Goal: Information Seeking & Learning: Find specific page/section

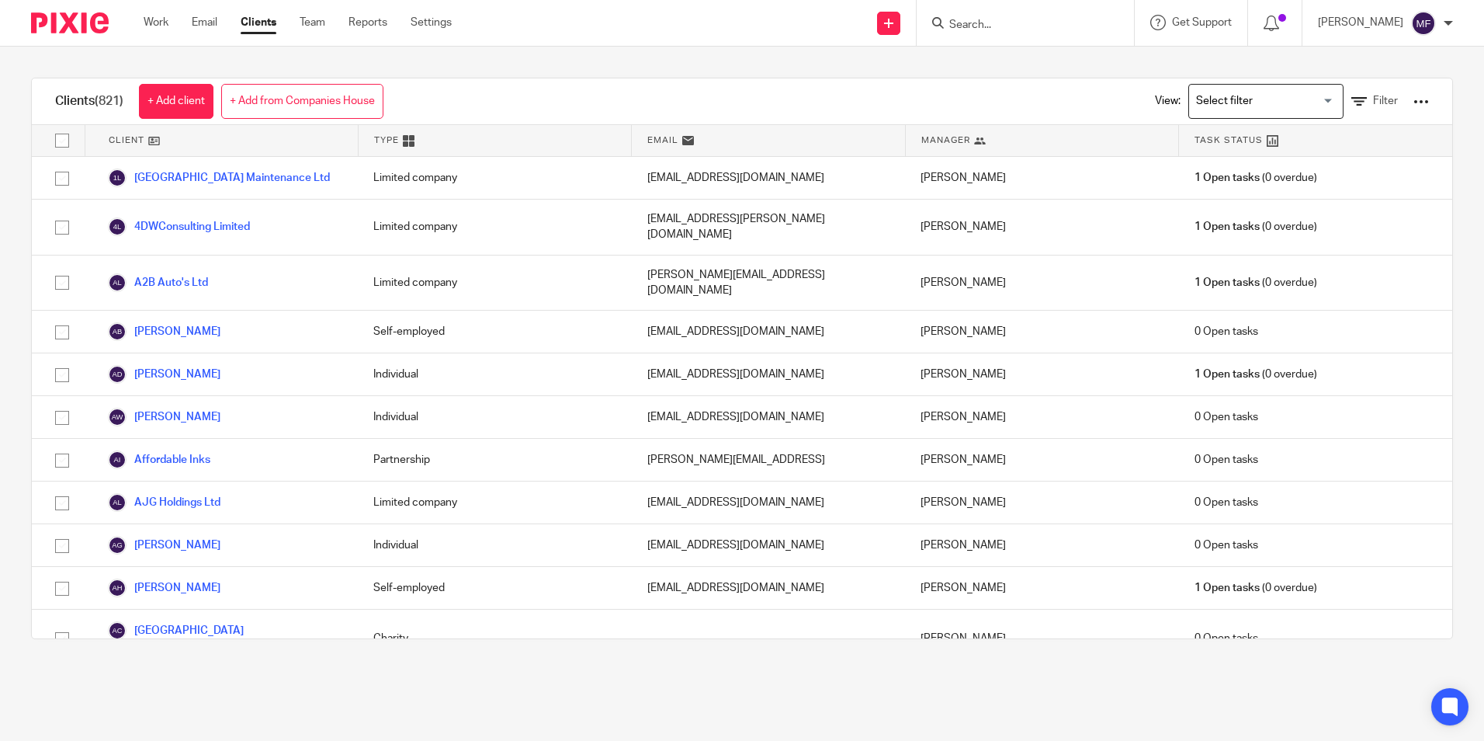
click at [1260, 106] on input "Search for option" at bounding box center [1263, 101] width 144 height 27
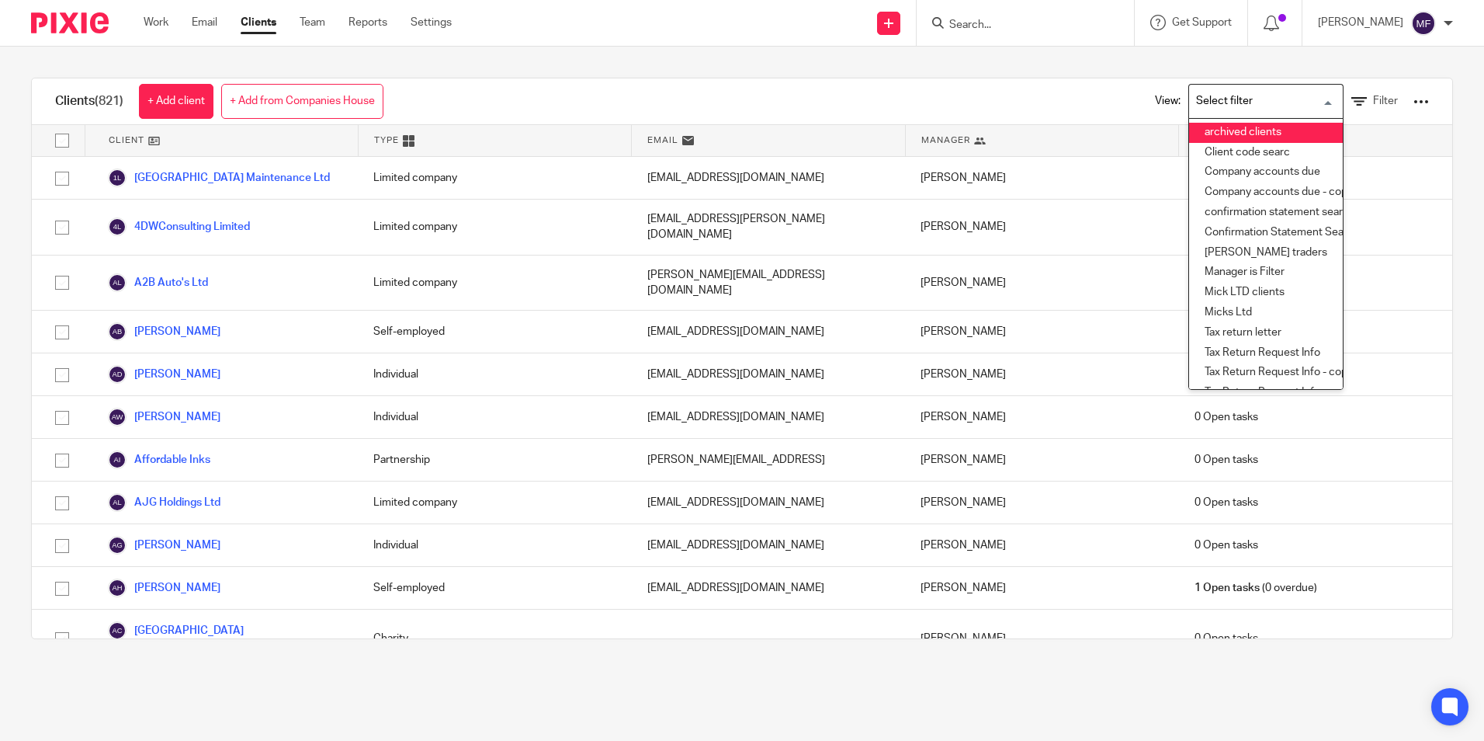
click at [1244, 127] on li "archived clients" at bounding box center [1266, 133] width 154 height 20
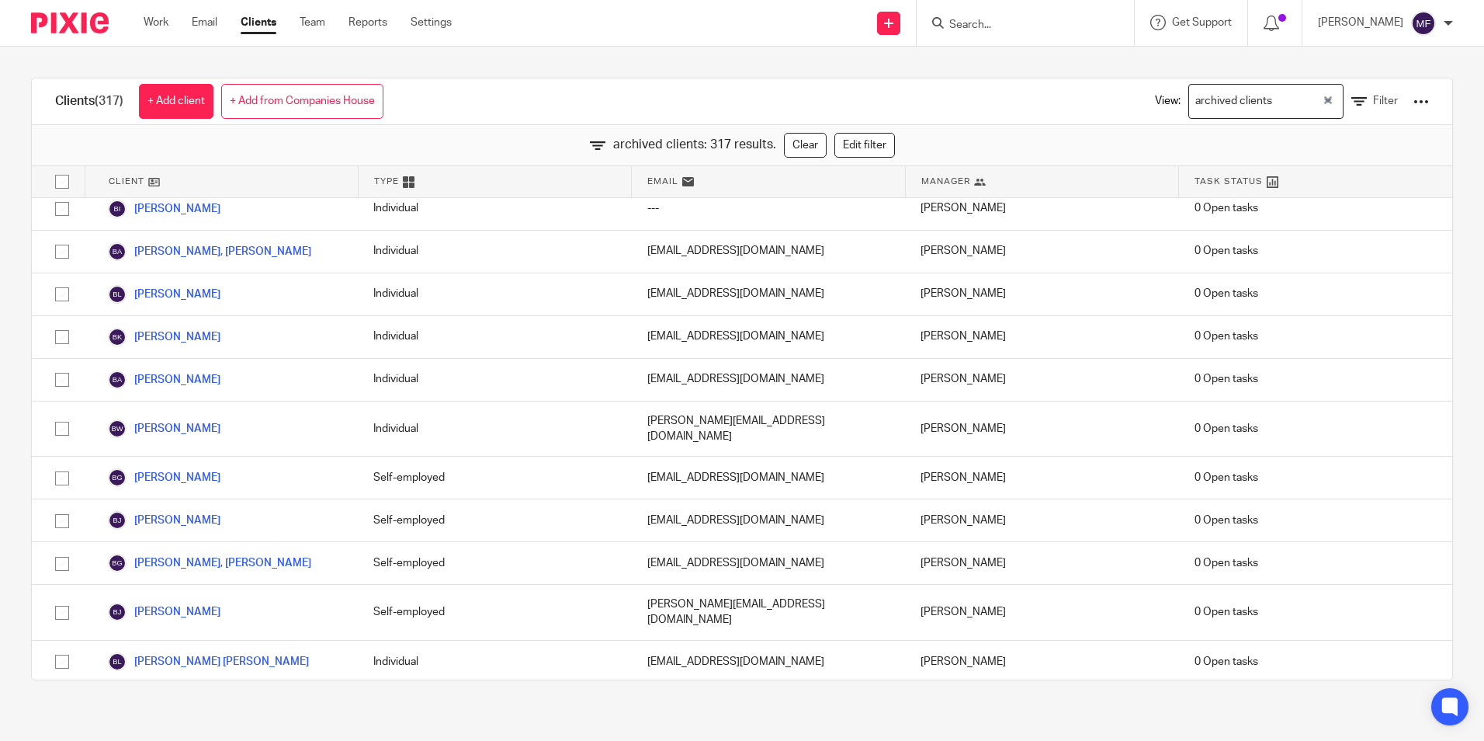
scroll to position [932, 0]
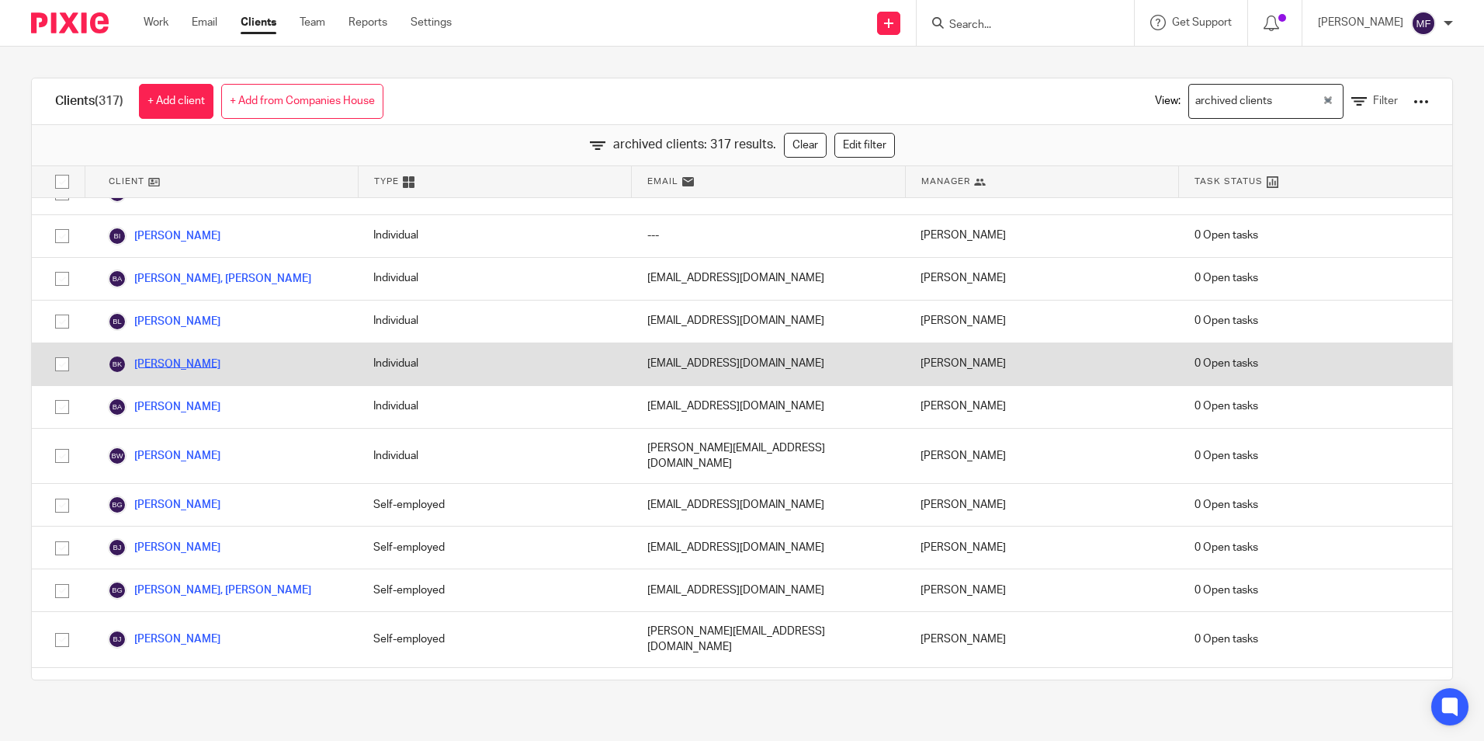
click at [161, 355] on link "[PERSON_NAME]" at bounding box center [164, 364] width 113 height 19
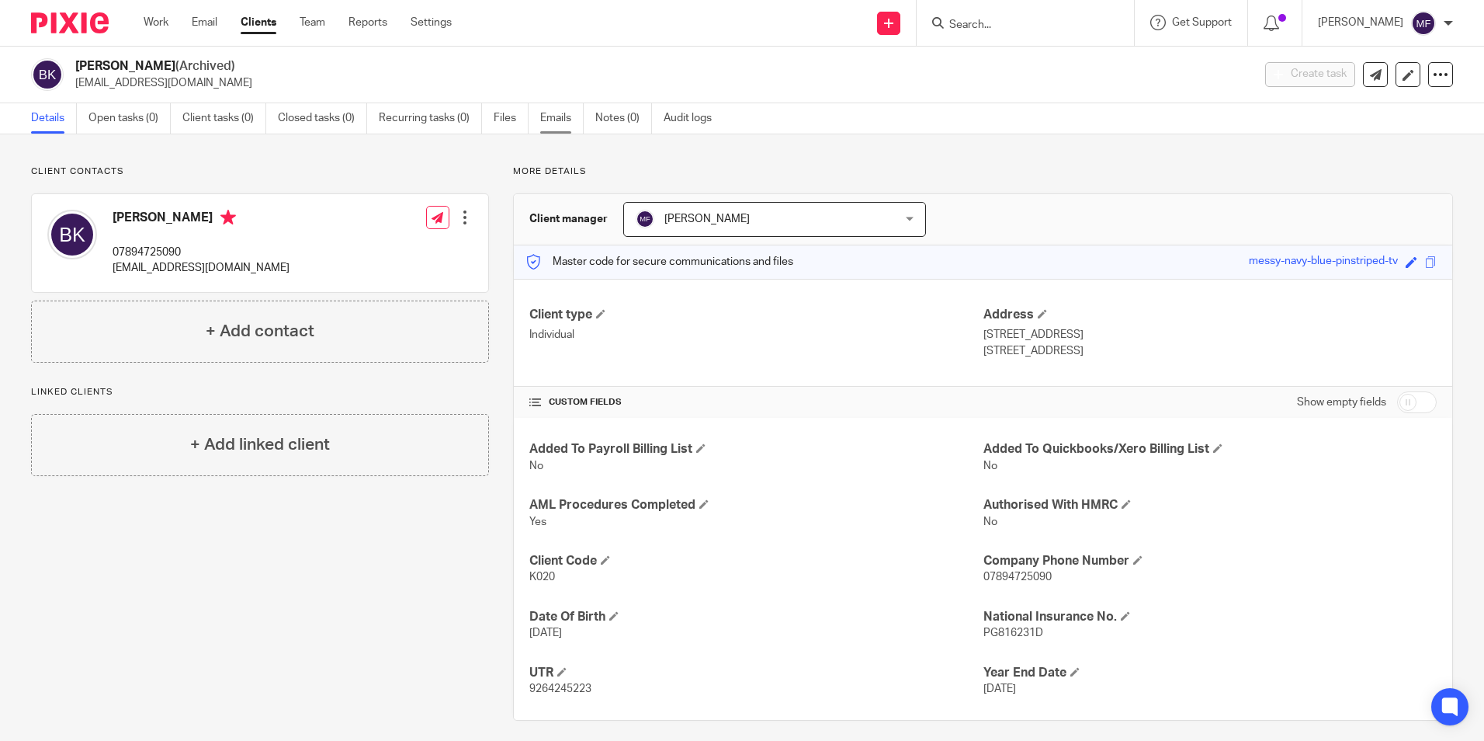
click at [554, 116] on link "Emails" at bounding box center [561, 118] width 43 height 30
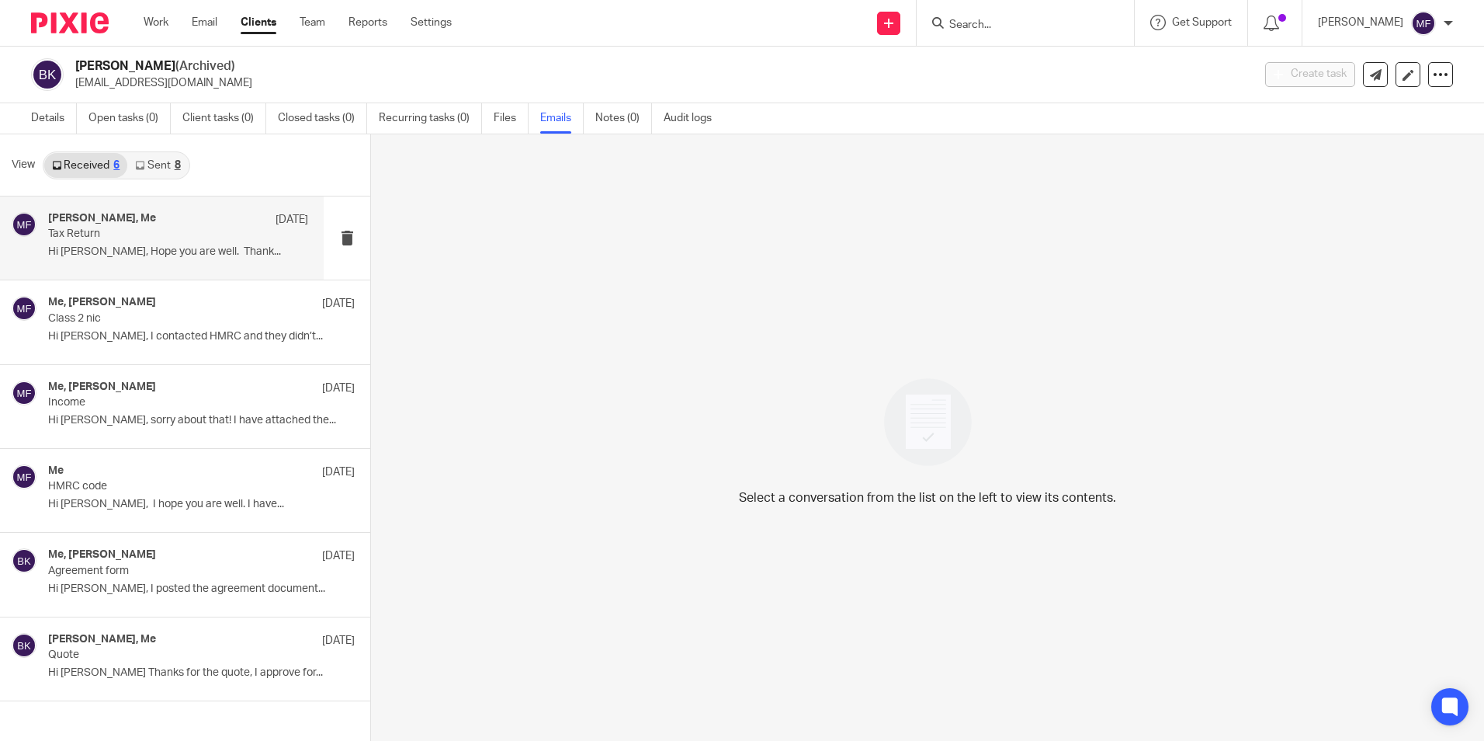
click at [227, 234] on p "Tax Return" at bounding box center [152, 233] width 208 height 13
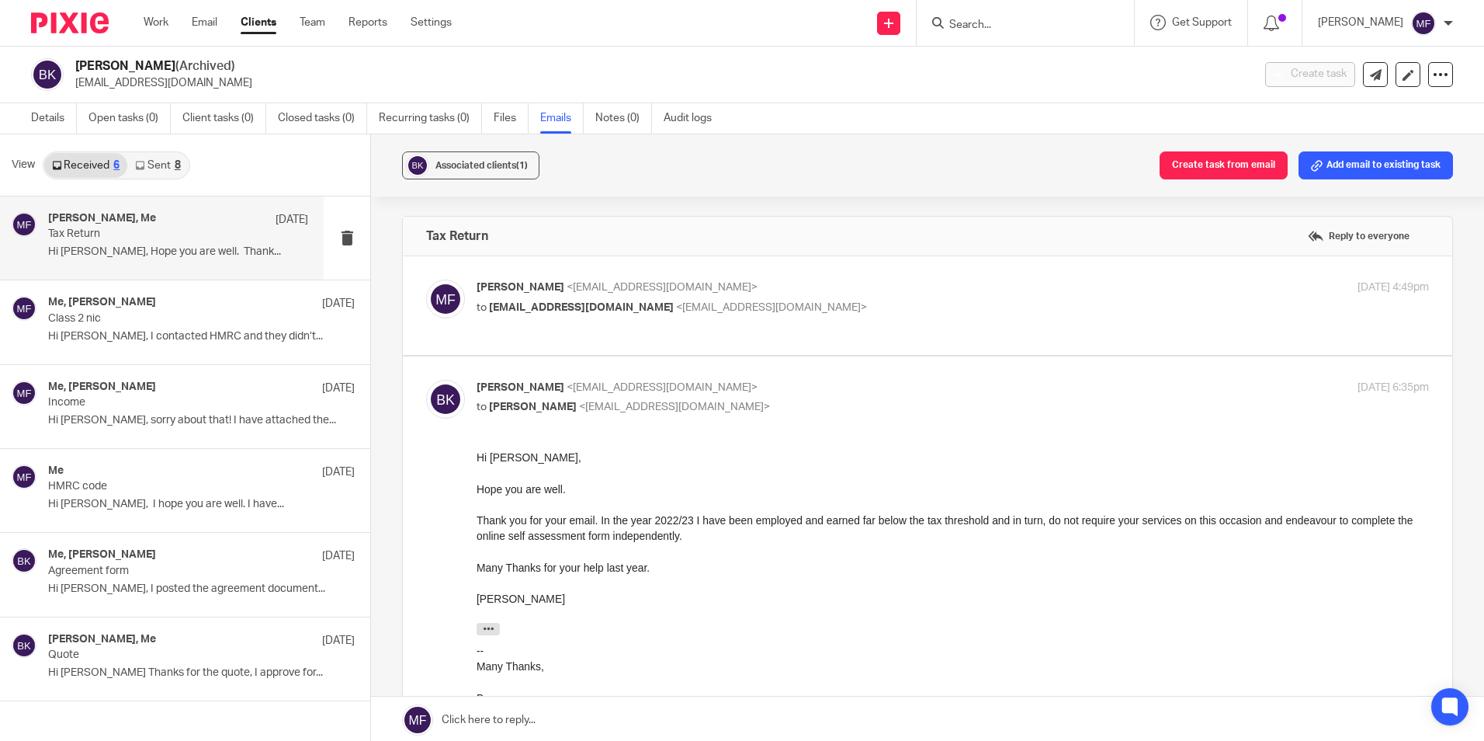
click at [613, 286] on span "<mick@janddaccountants.co.uk>" at bounding box center [662, 287] width 191 height 11
checkbox input "true"
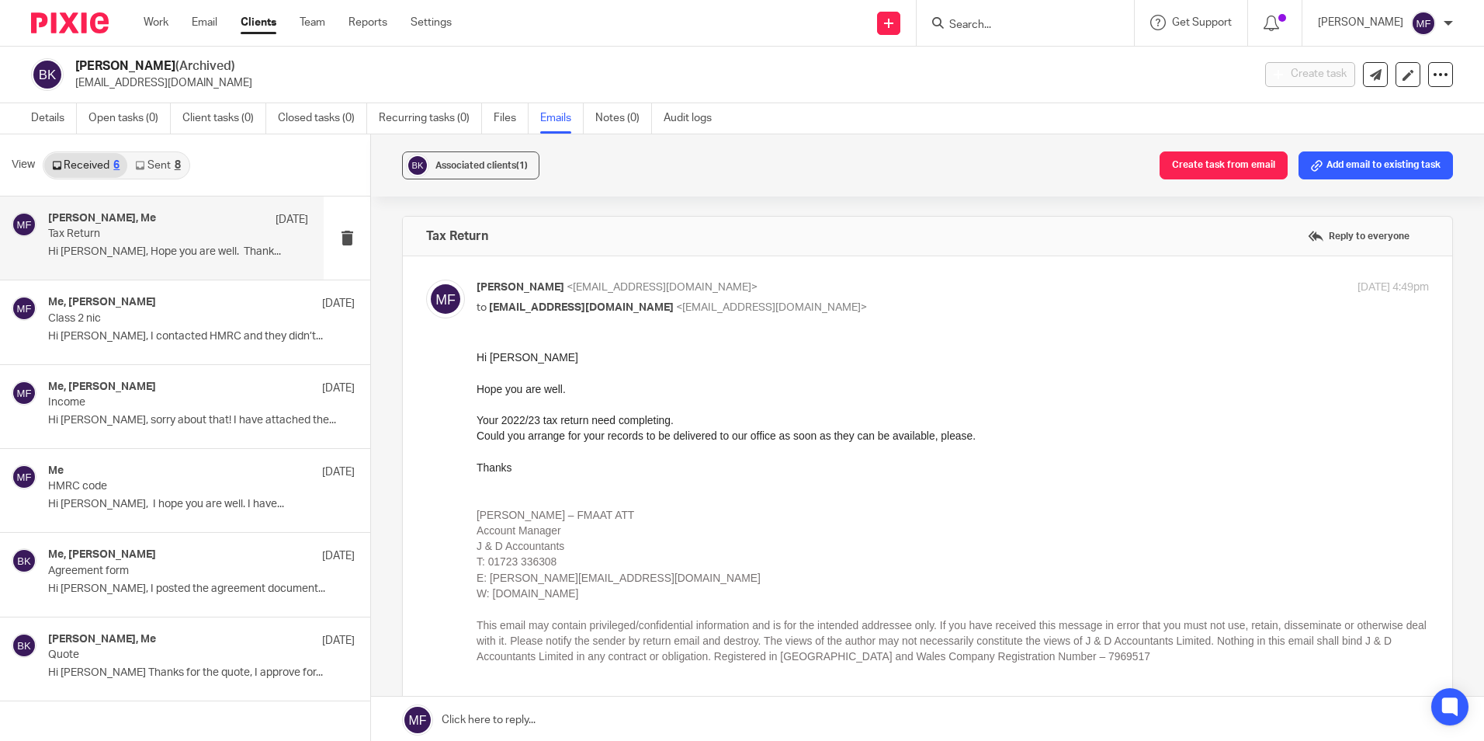
scroll to position [78, 0]
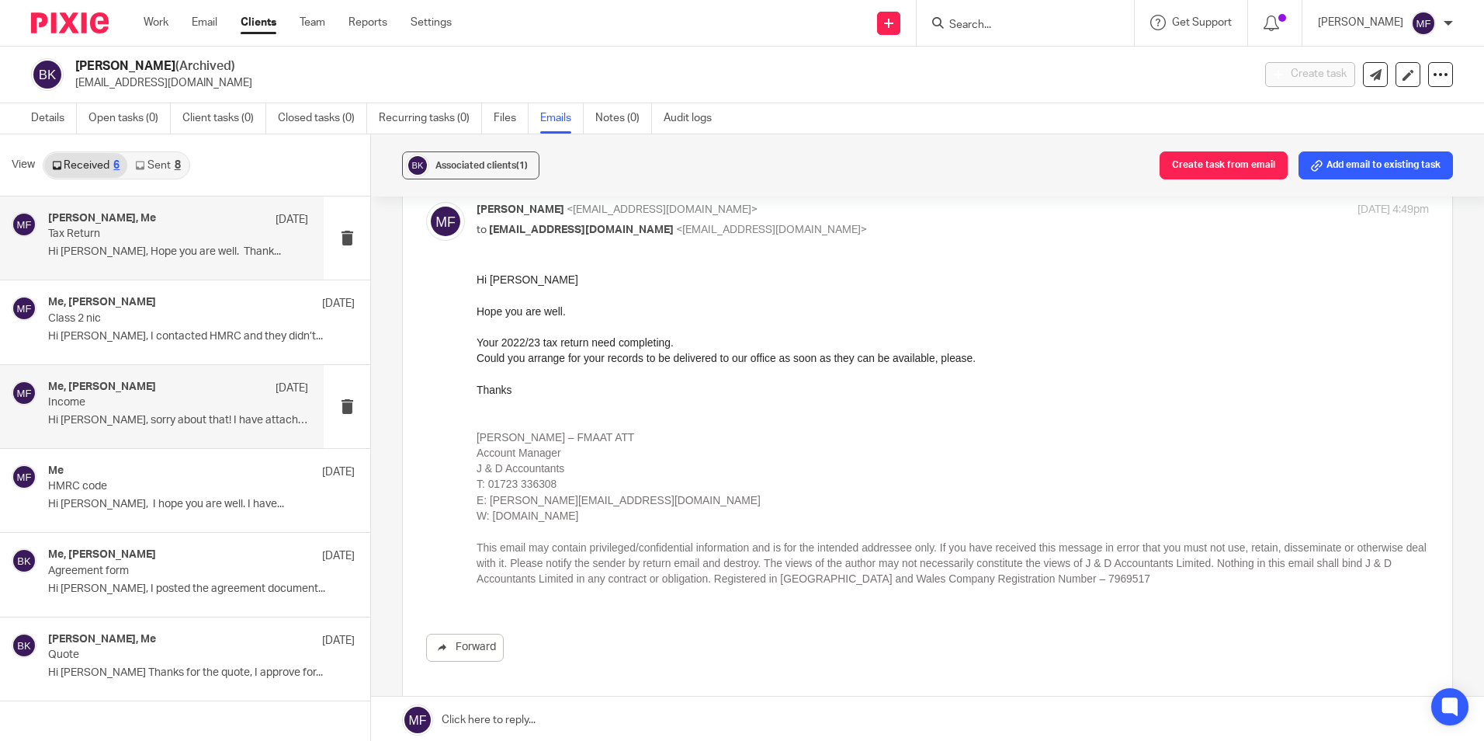
click at [154, 411] on div "Me, Ben Knight 27 May 2022 Income Hi Mick, sorry about that! I have attached th…" at bounding box center [178, 406] width 260 height 52
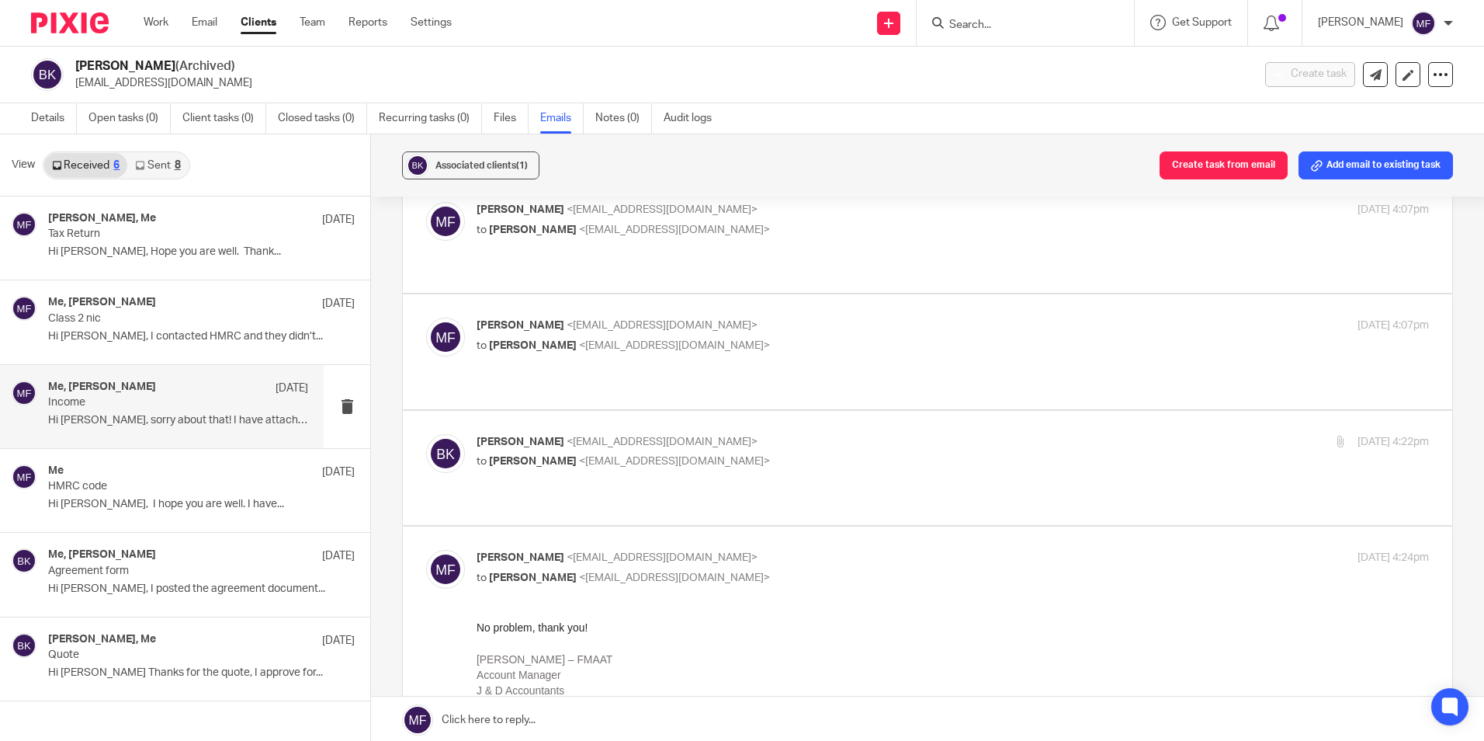
scroll to position [0, 0]
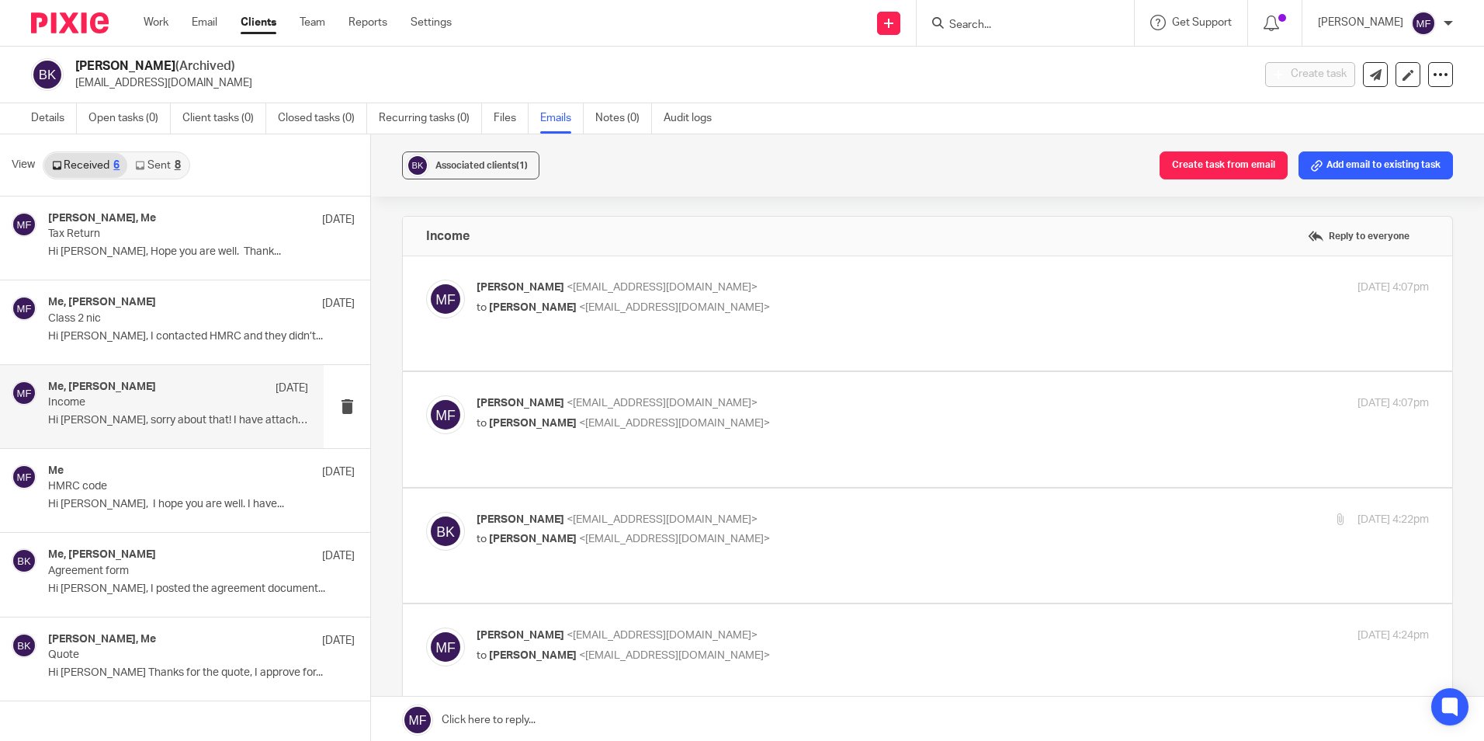
click at [558, 297] on div "Mick Fisher <mick@janddaccountants.co.uk> to Ben Knight <intheband5765@gmail.co…" at bounding box center [794, 297] width 635 height 36
checkbox input "true"
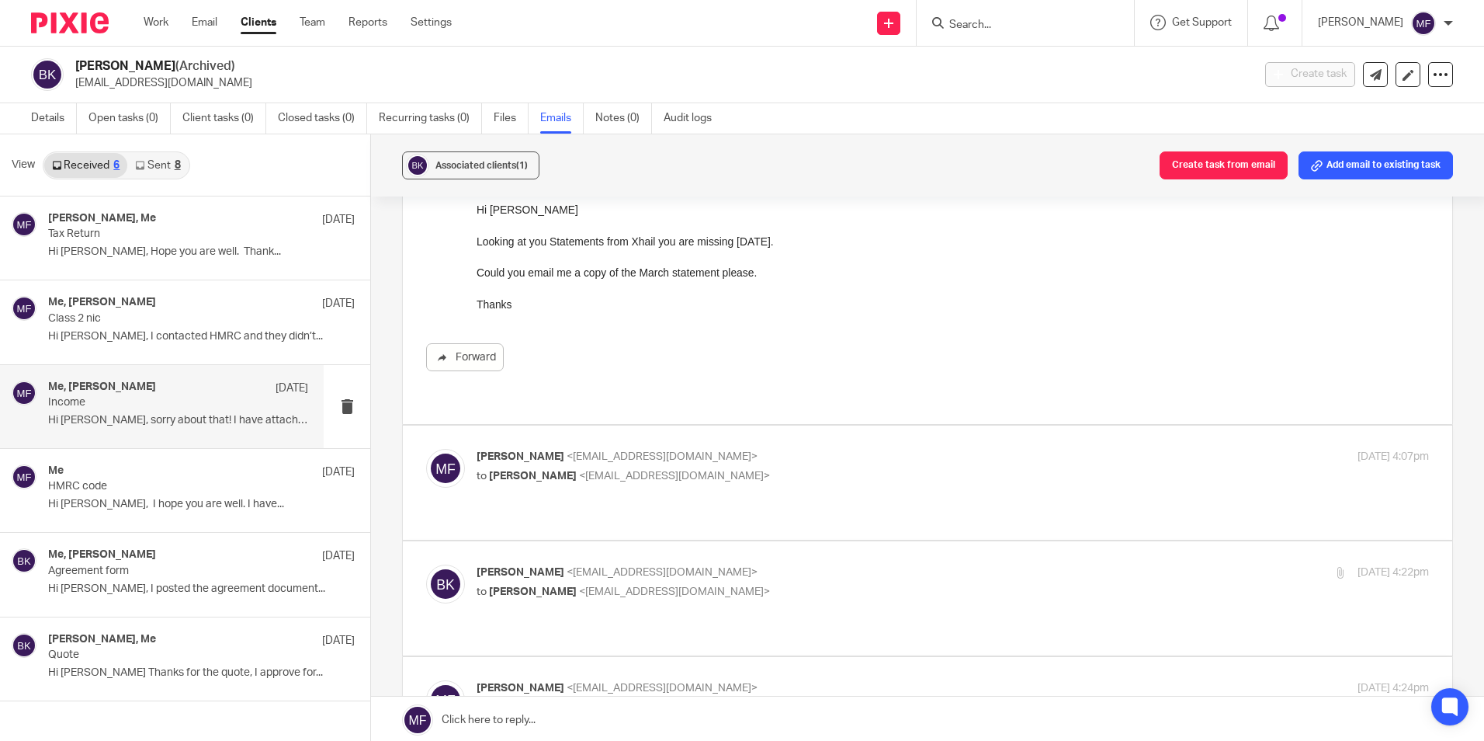
scroll to position [388, 0]
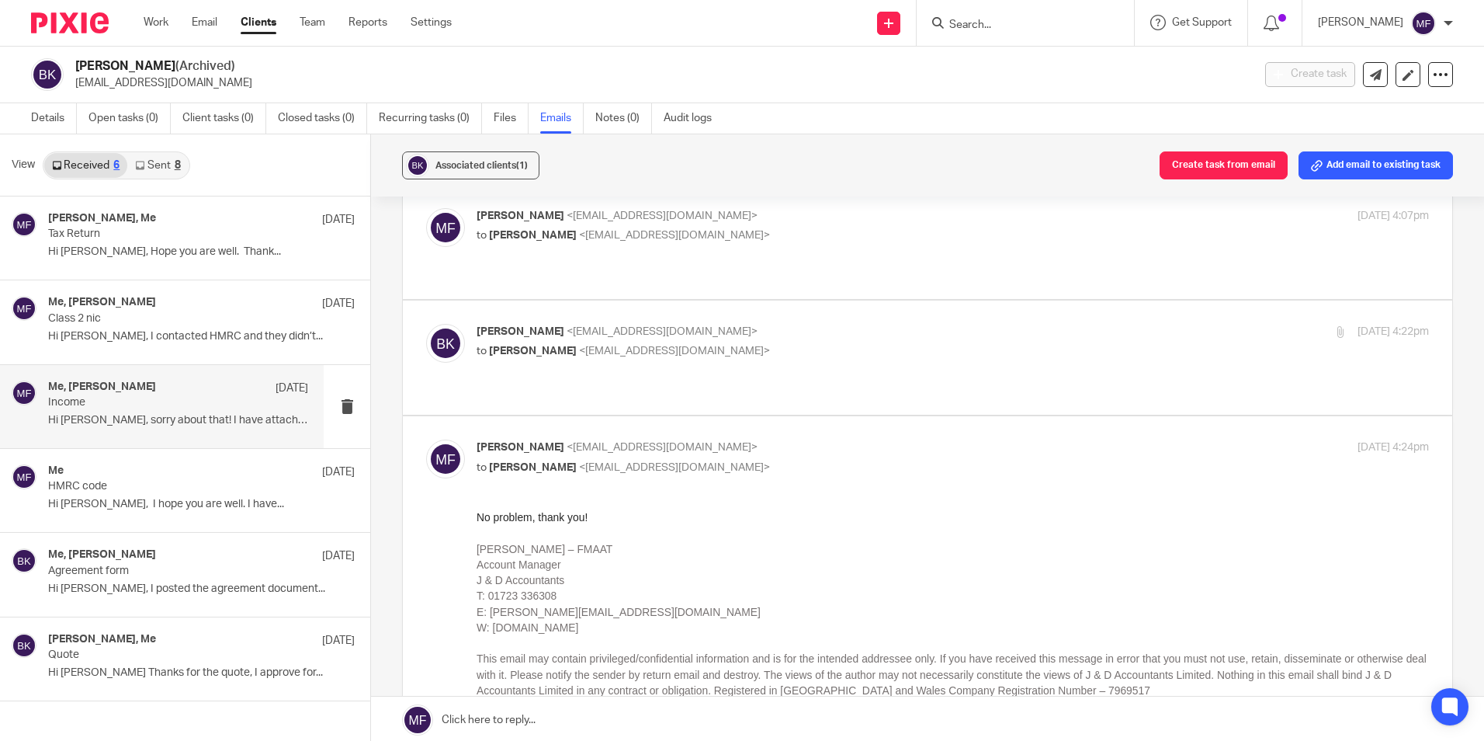
click at [567, 329] on span "<intheband5765@gmail.com>" at bounding box center [662, 331] width 191 height 11
checkbox input "true"
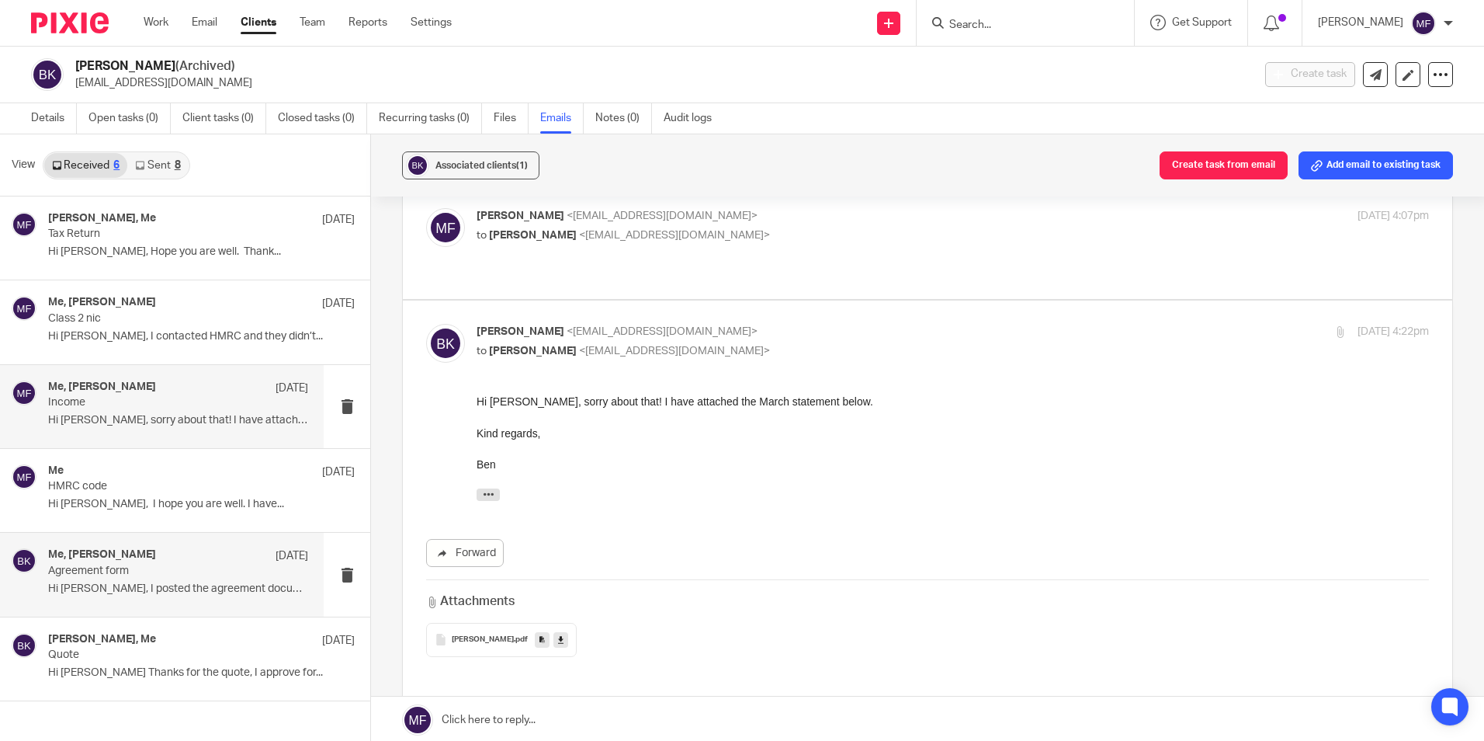
scroll to position [2, 0]
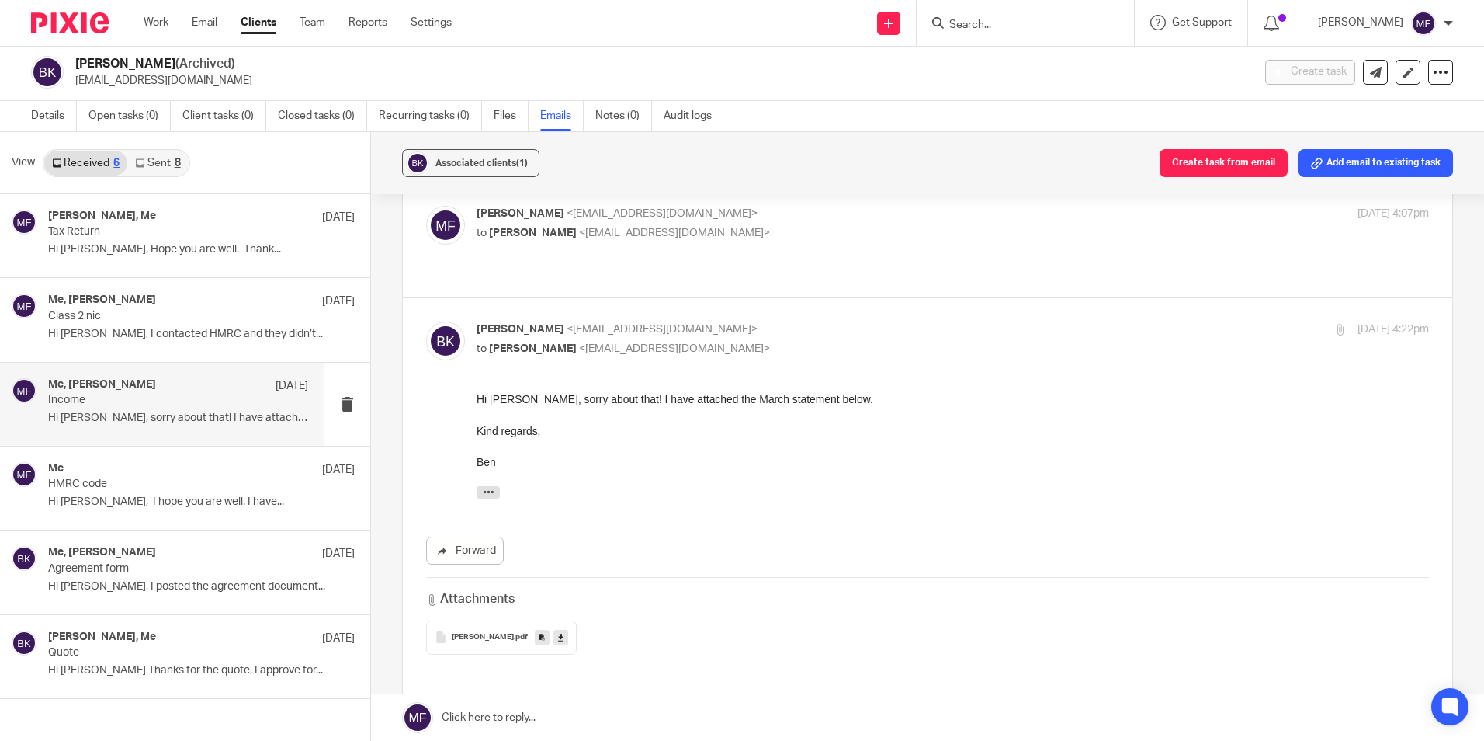
click at [984, 20] on input "Search" at bounding box center [1018, 26] width 140 height 14
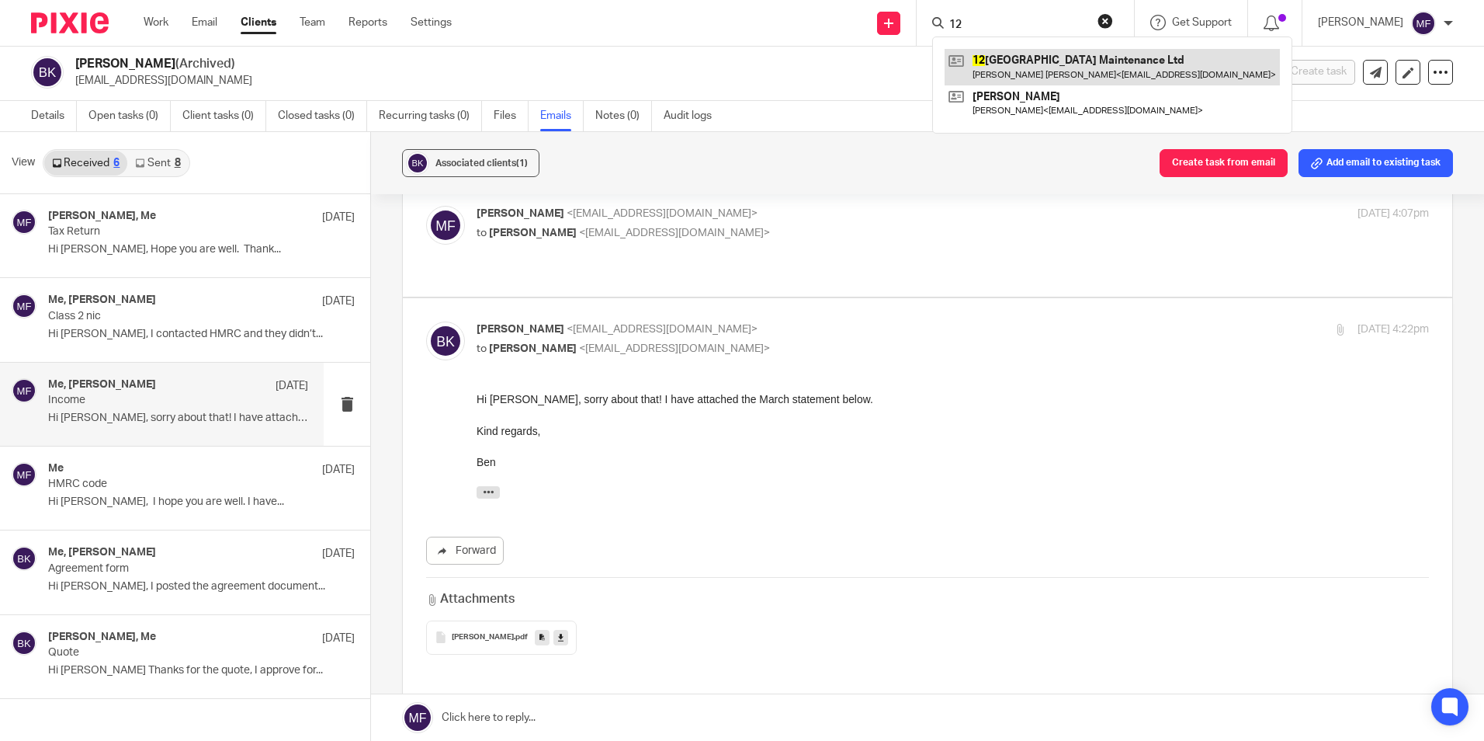
type input "12"
click at [1108, 60] on link at bounding box center [1112, 67] width 335 height 36
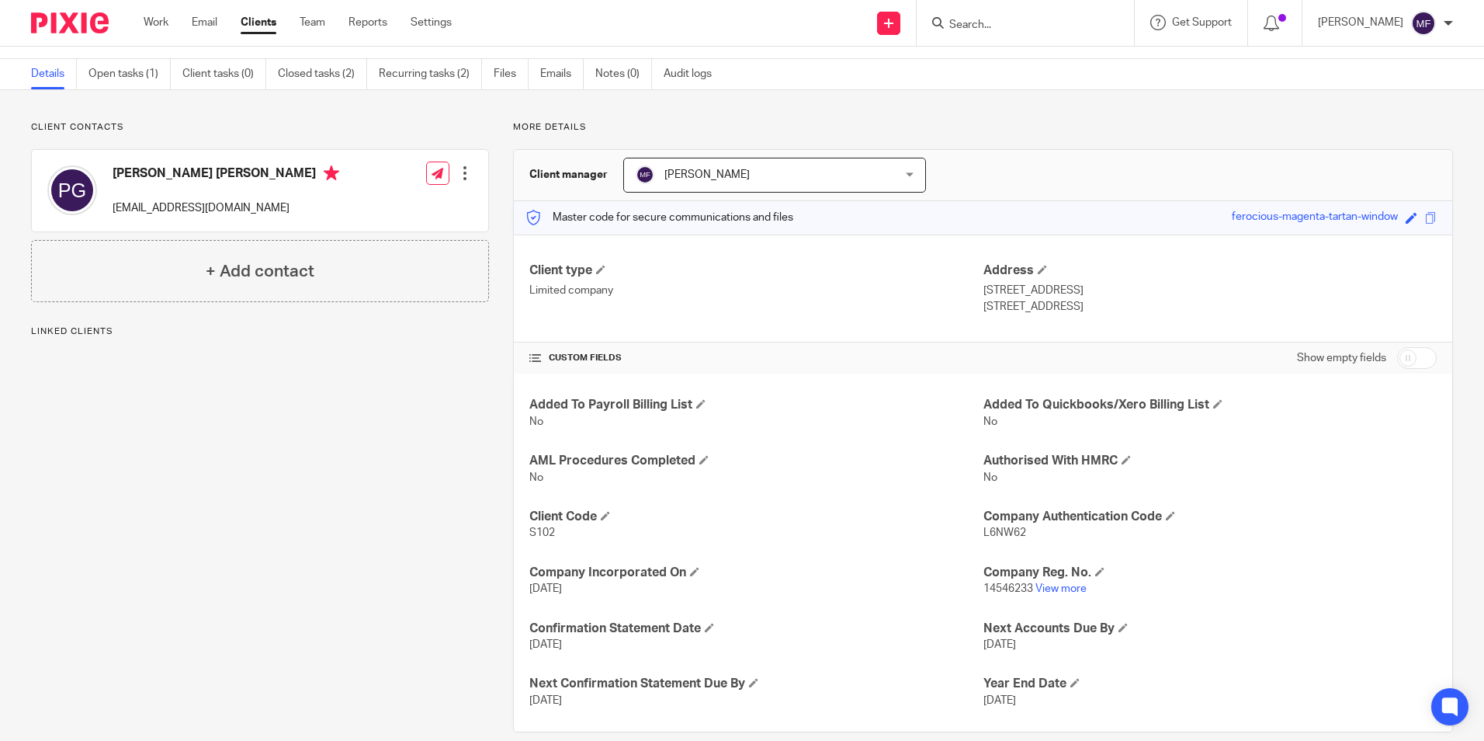
scroll to position [67, 0]
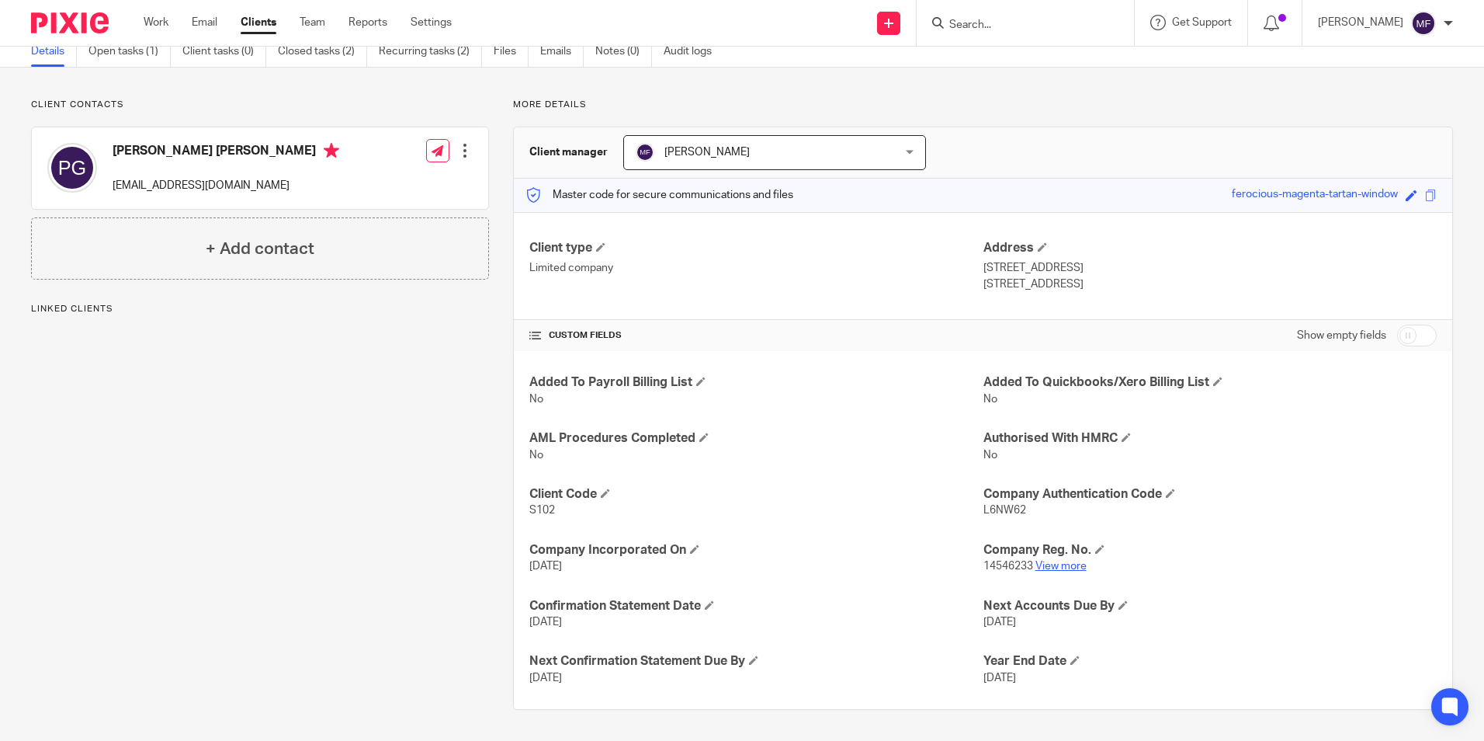
click at [1063, 564] on link "View more" at bounding box center [1061, 566] width 51 height 11
click at [1050, 566] on link "View more" at bounding box center [1061, 566] width 51 height 11
